Goal: Check status: Check status

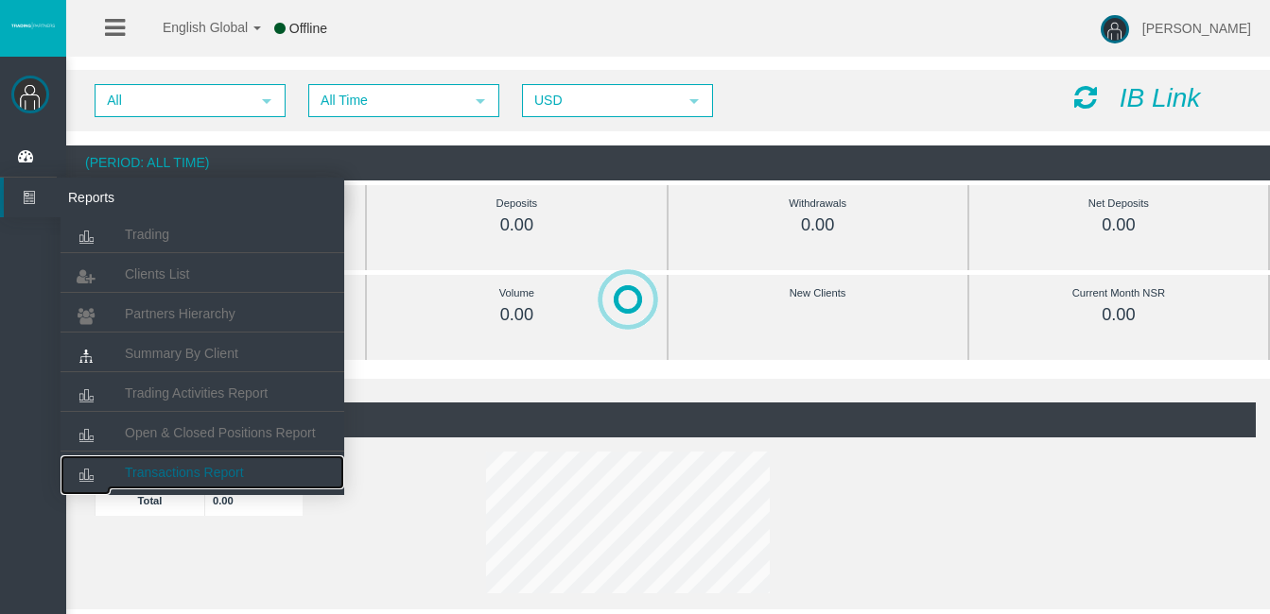
click at [204, 460] on link "Transactions Report" at bounding box center [203, 473] width 284 height 34
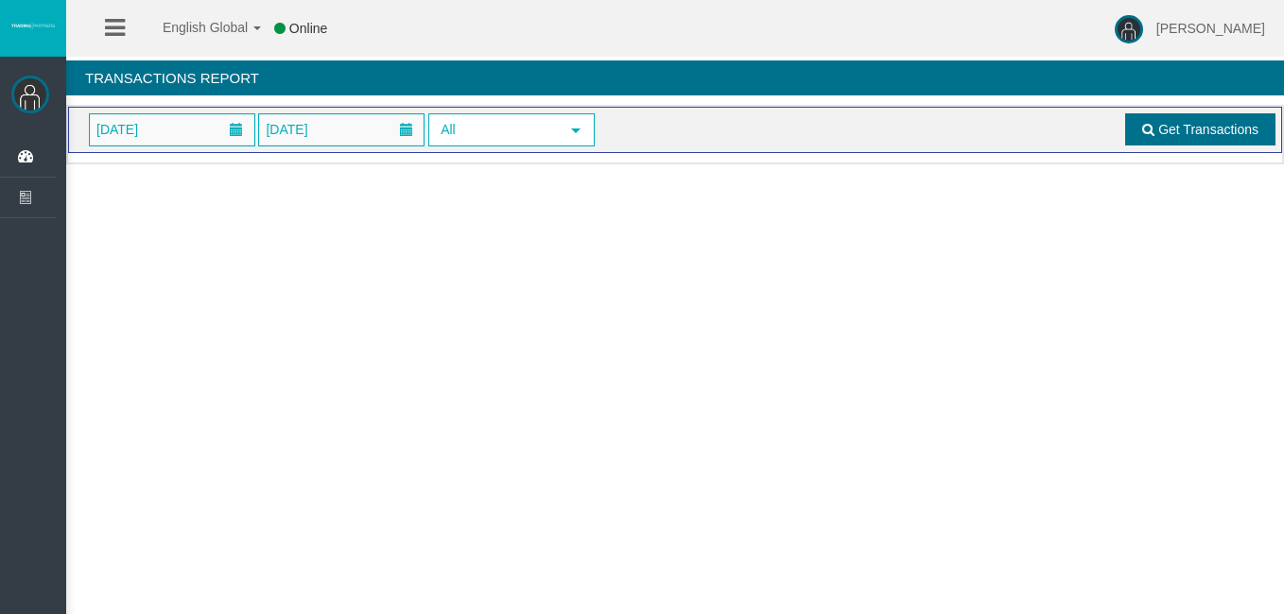
click at [1196, 133] on span "Get Transactions" at bounding box center [1208, 129] width 100 height 15
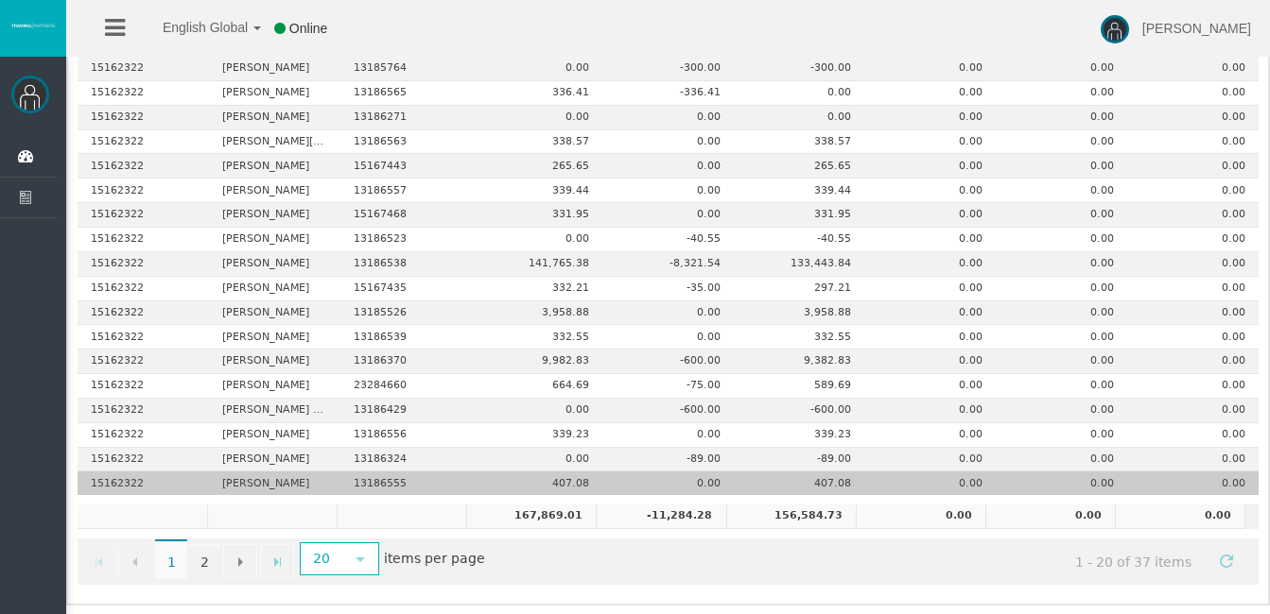
scroll to position [298, 0]
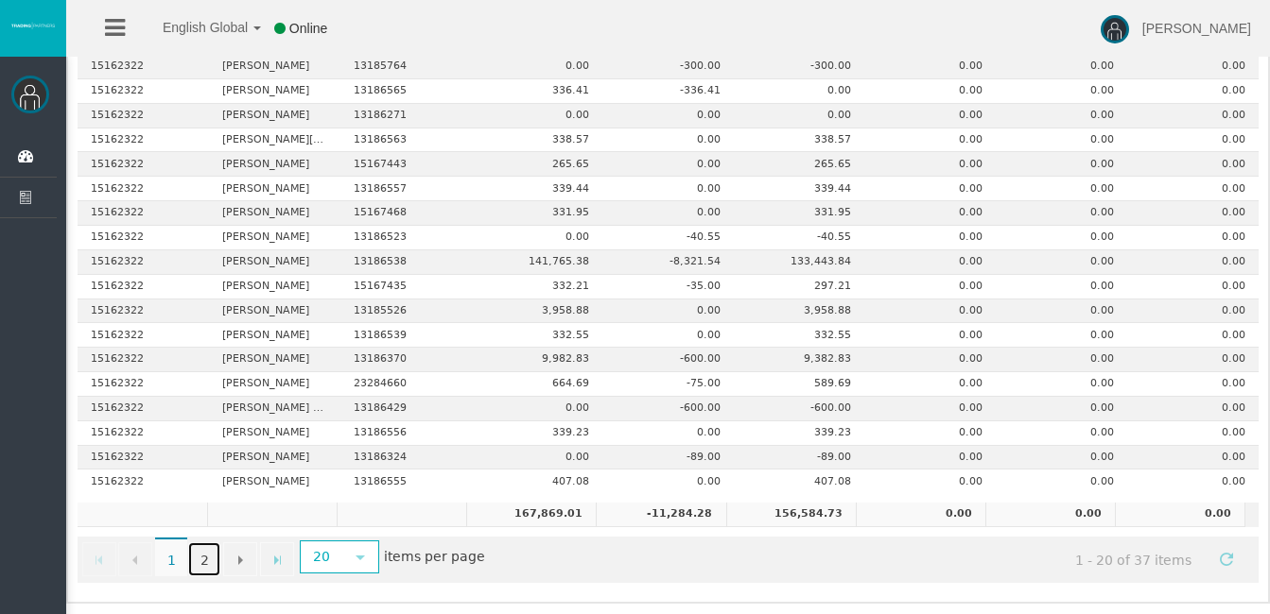
click at [208, 560] on link "2" at bounding box center [204, 560] width 32 height 34
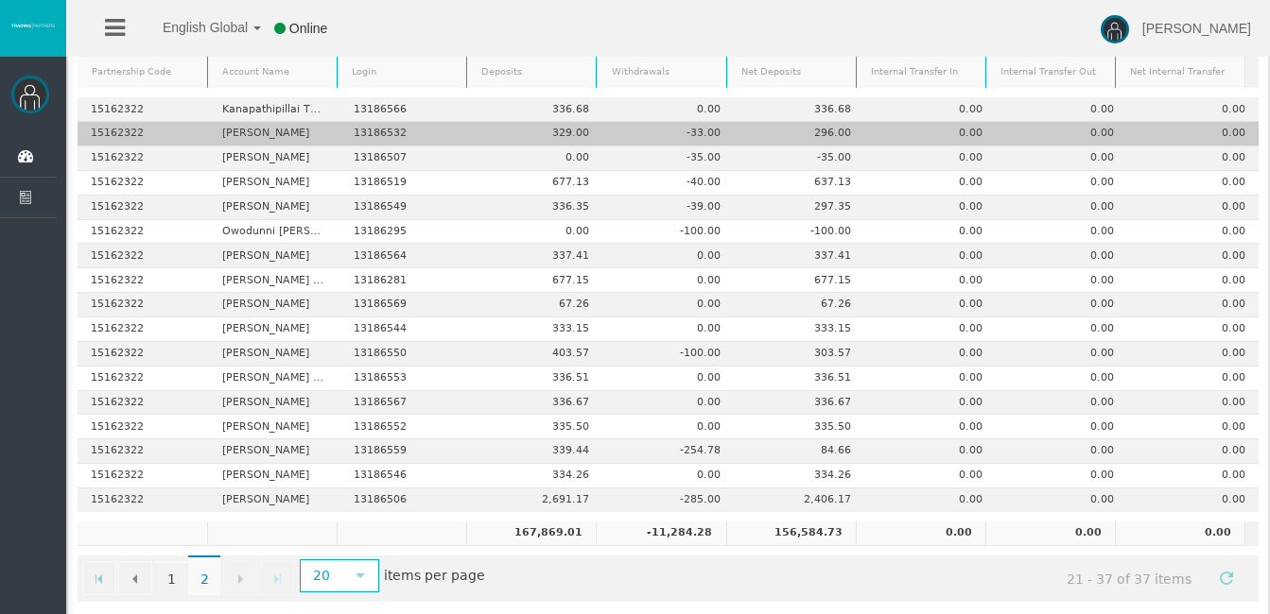
scroll to position [225, 0]
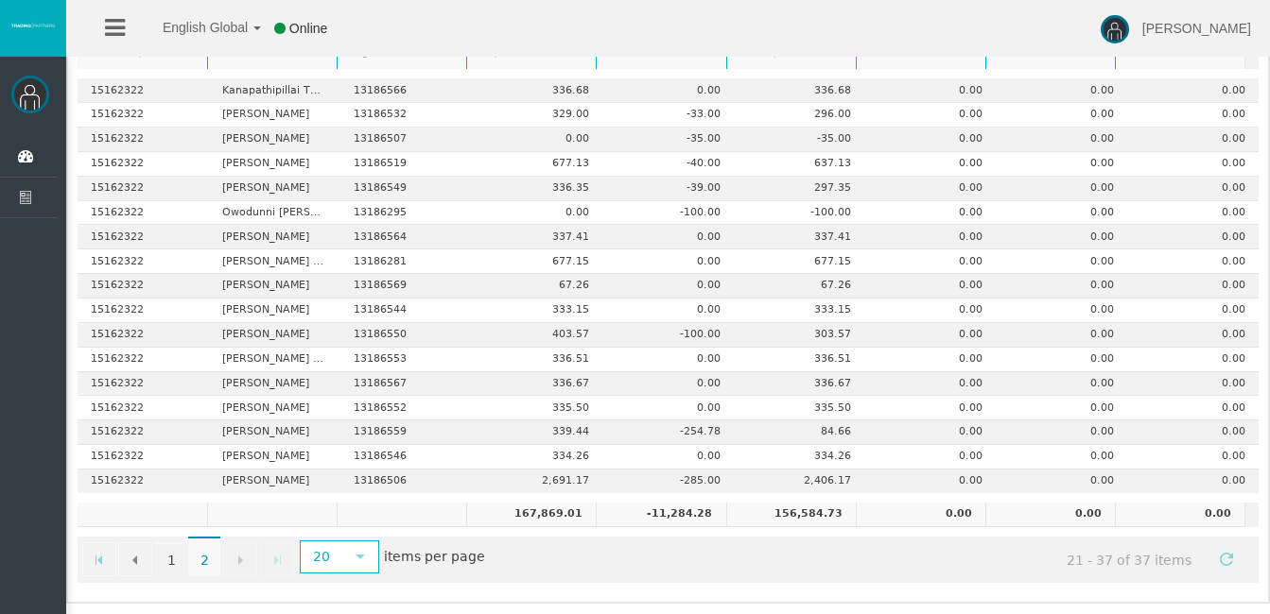
click at [204, 562] on span "2" at bounding box center [204, 557] width 32 height 40
click at [166, 560] on link "1" at bounding box center [171, 560] width 32 height 34
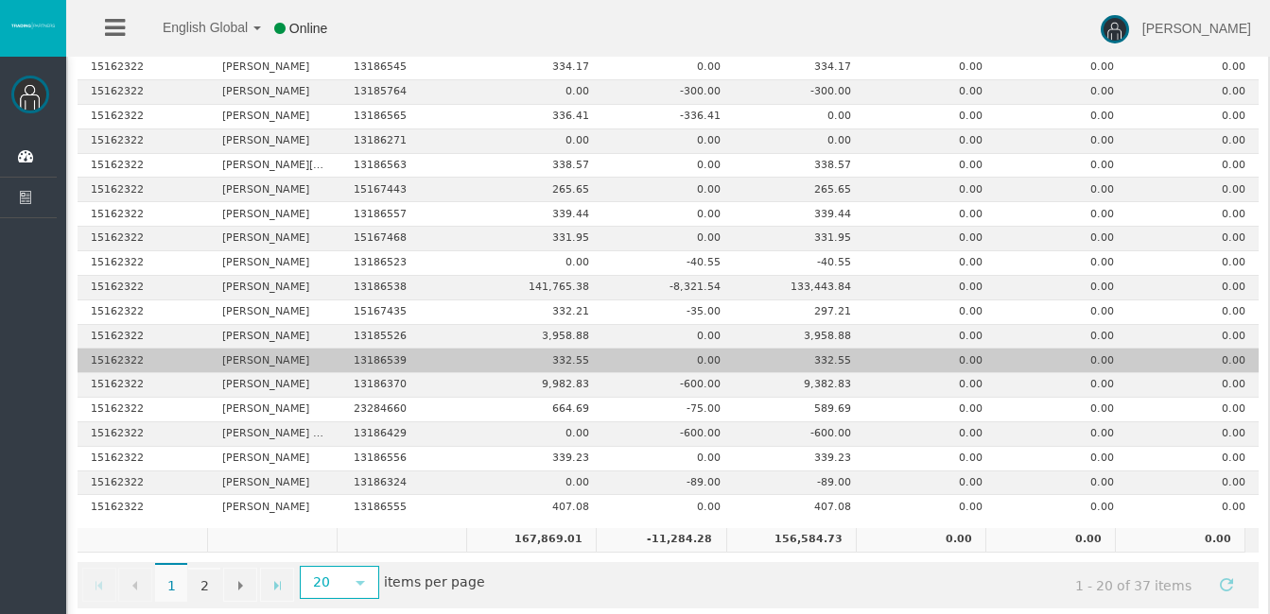
scroll to position [298, 0]
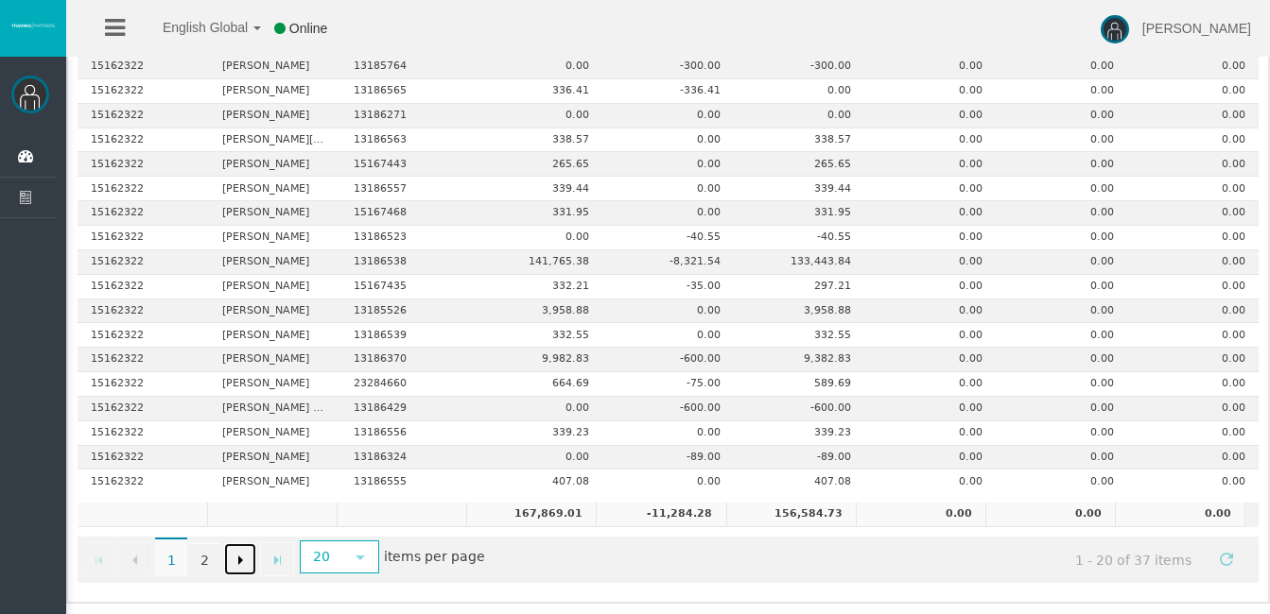
click at [241, 561] on span "Go to the next page" at bounding box center [240, 560] width 15 height 15
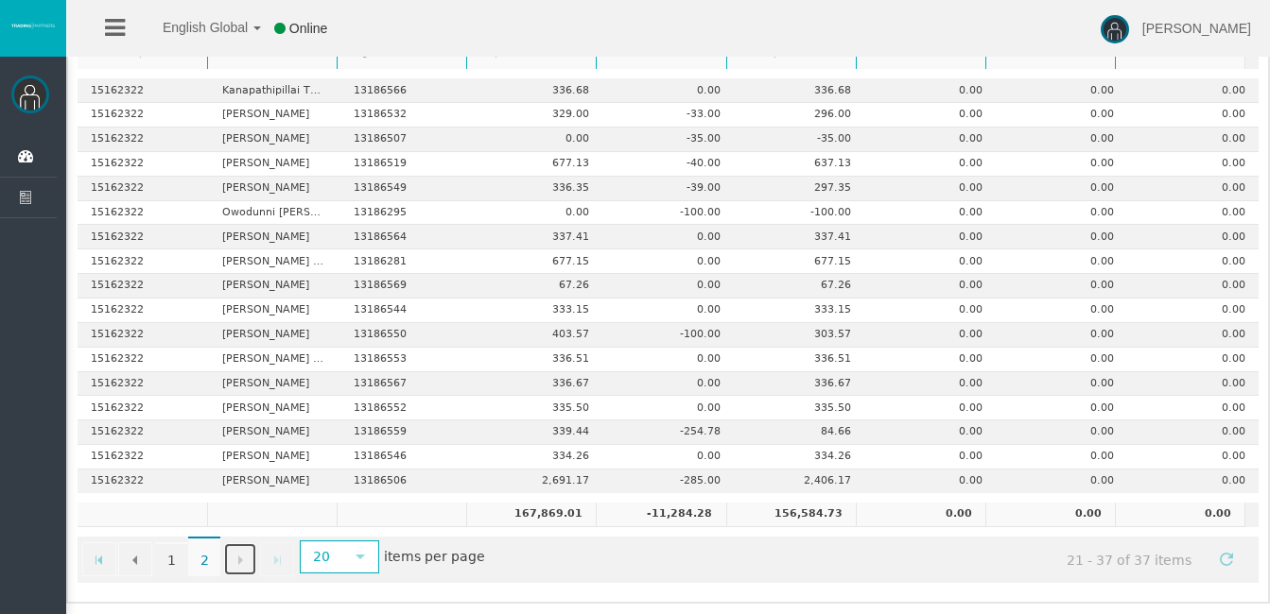
scroll to position [225, 0]
click at [247, 569] on link "Go to the next page" at bounding box center [240, 560] width 34 height 34
click at [363, 557] on span "select" at bounding box center [360, 556] width 15 height 15
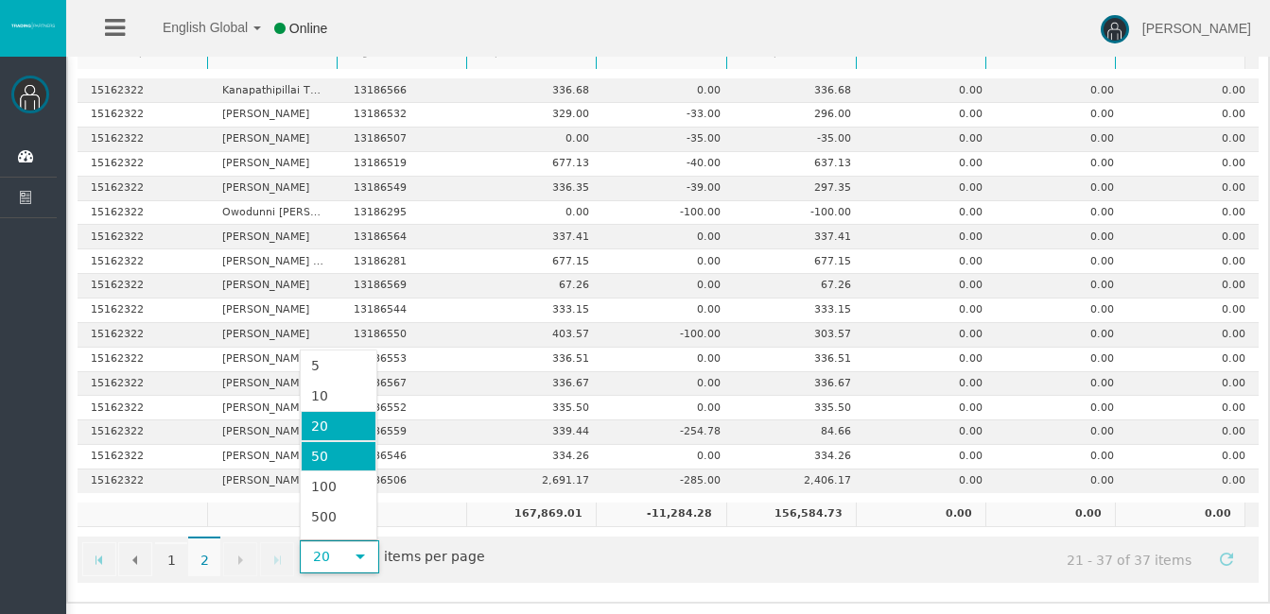
drag, startPoint x: 363, startPoint y: 557, endPoint x: 324, endPoint y: 459, distance: 105.7
click at [324, 459] on li "50" at bounding box center [338, 456] width 75 height 30
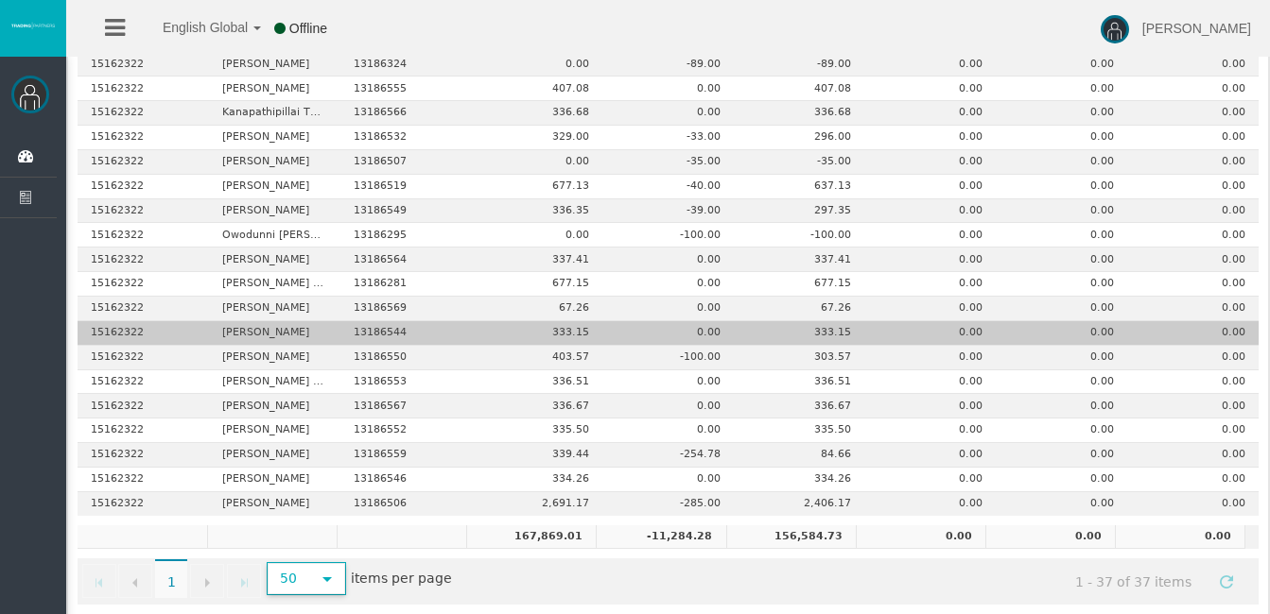
scroll to position [713, 0]
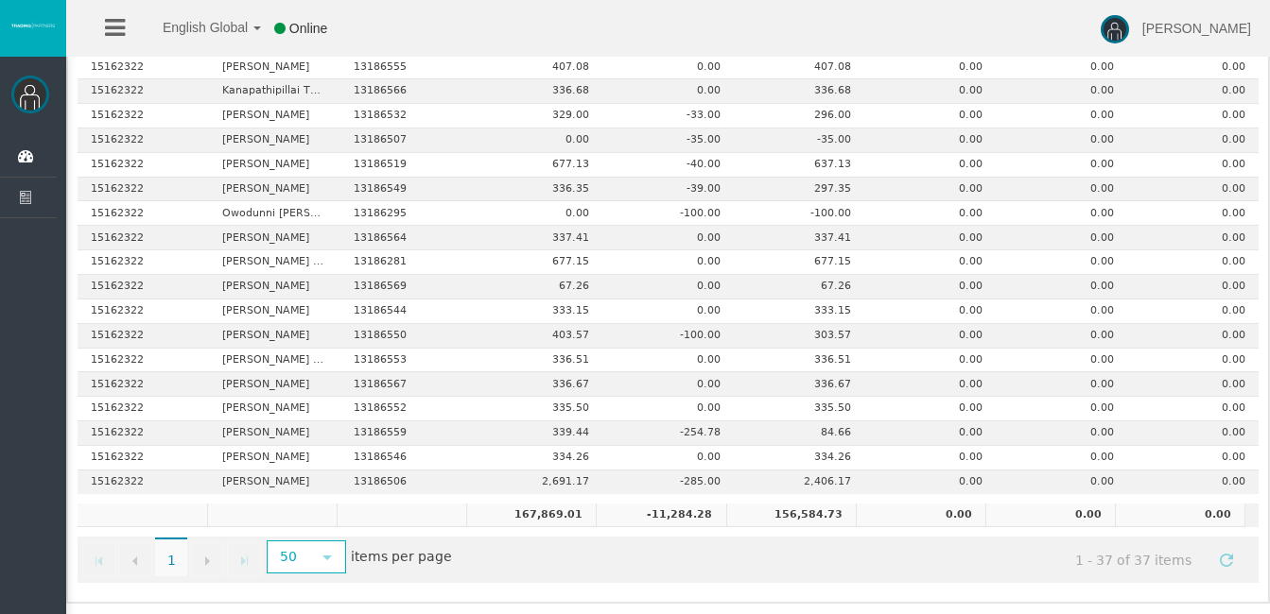
click at [179, 562] on span "1" at bounding box center [171, 558] width 32 height 40
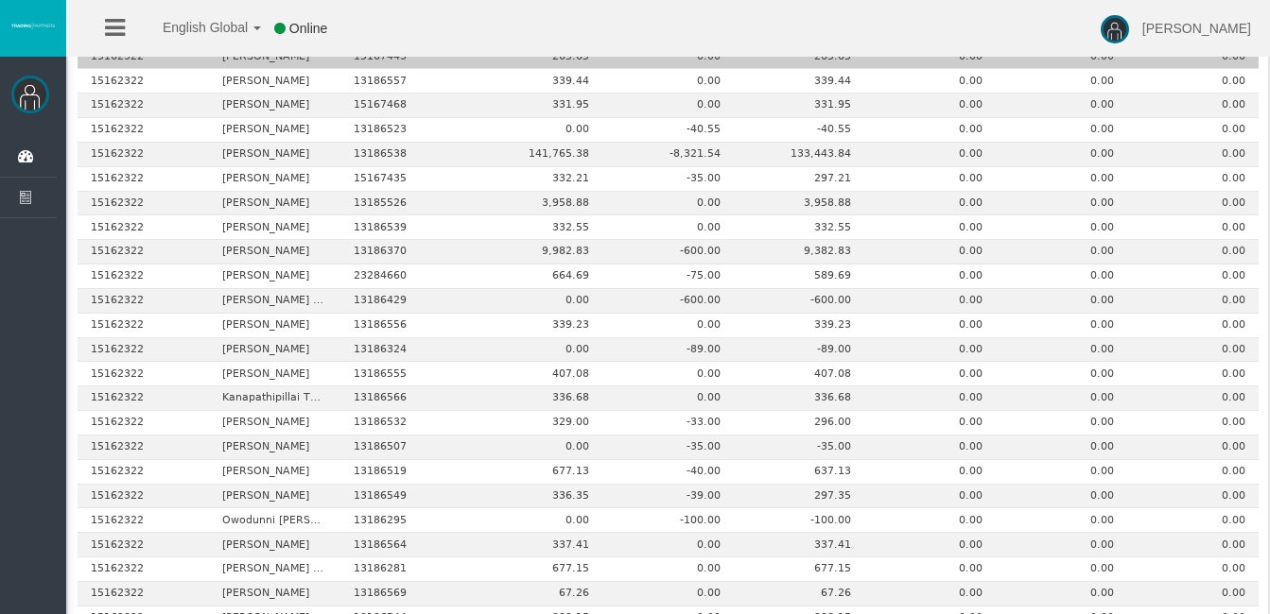
scroll to position [51, 0]
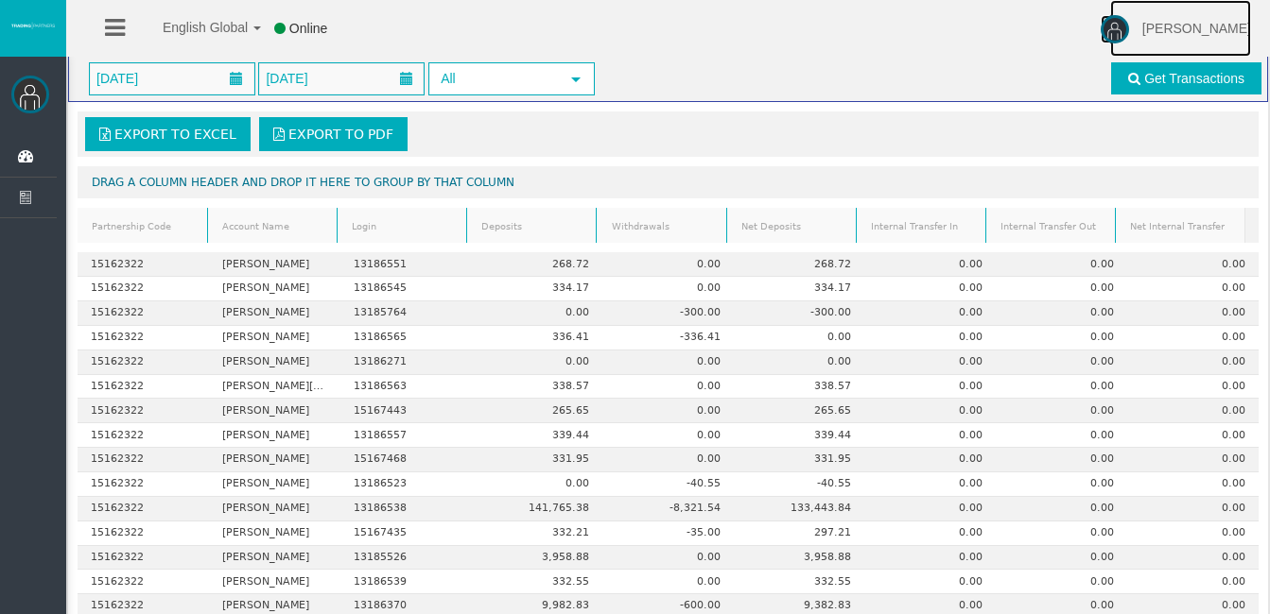
click at [1129, 23] on img at bounding box center [1114, 29] width 28 height 28
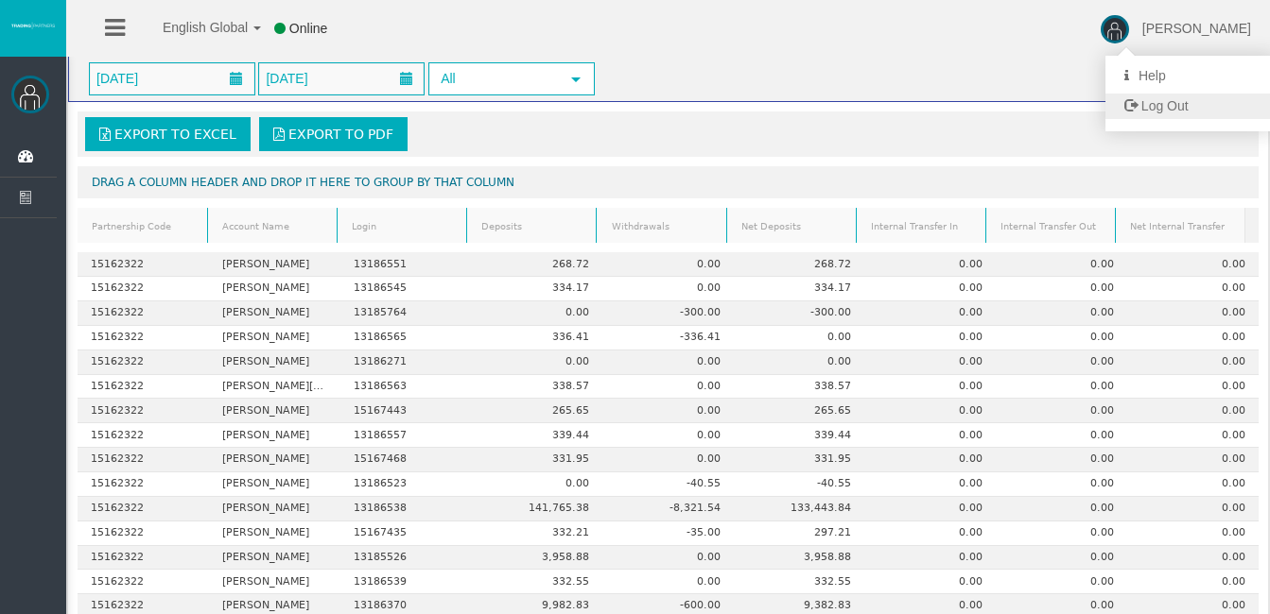
click at [1179, 103] on span "Log Out" at bounding box center [1164, 105] width 47 height 15
